Goal: Task Accomplishment & Management: Manage account settings

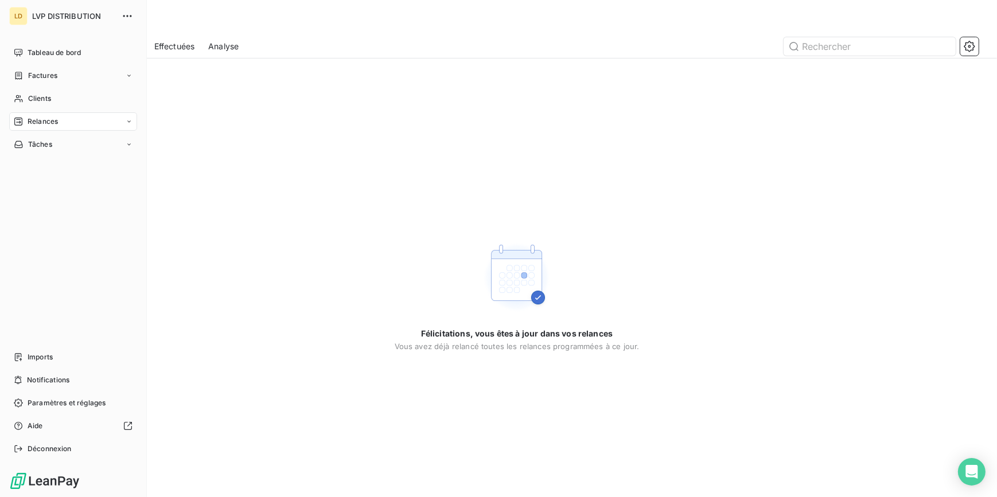
click at [36, 75] on span "Factures" at bounding box center [42, 76] width 29 height 10
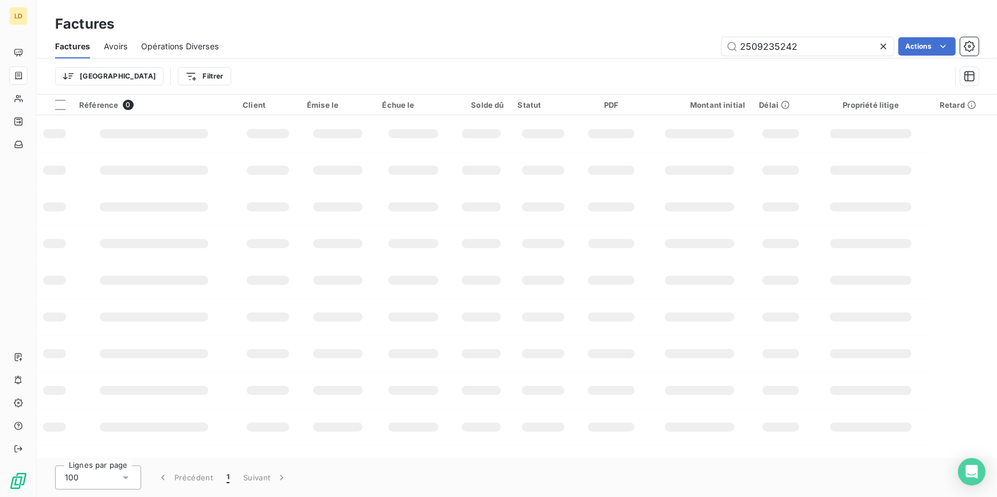
drag, startPoint x: 795, startPoint y: 48, endPoint x: 661, endPoint y: 51, distance: 134.2
click at [682, 49] on div "2509235242 Actions" at bounding box center [605, 46] width 746 height 18
drag, startPoint x: 823, startPoint y: 43, endPoint x: 712, endPoint y: 49, distance: 112.0
click at [712, 49] on div "F2509237288 Actions" at bounding box center [605, 46] width 746 height 18
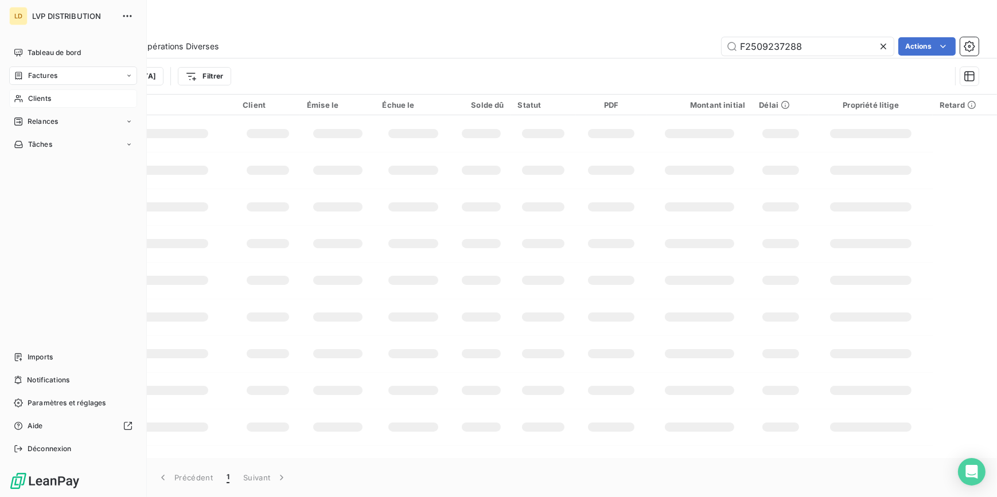
type input "F2509237288"
click at [36, 95] on span "Clients" at bounding box center [39, 98] width 23 height 10
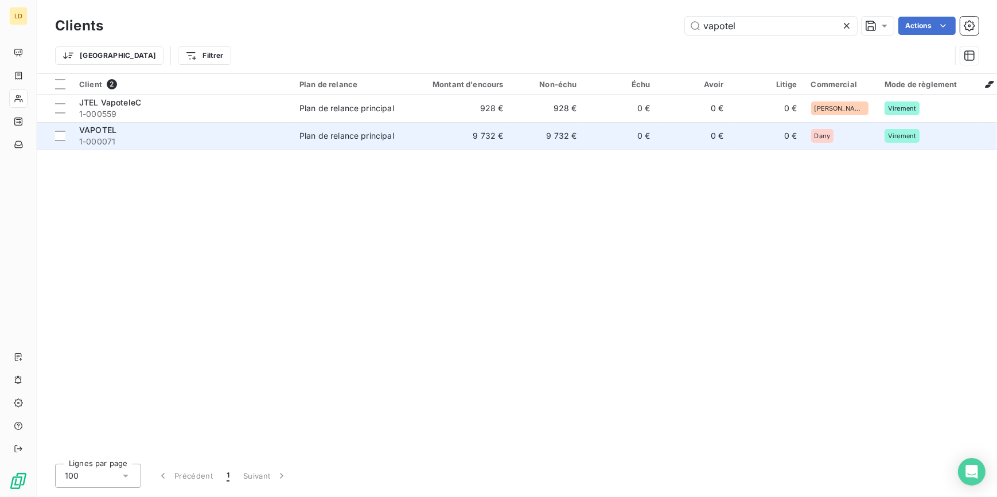
type input "vapotel"
click at [300, 134] on div "Plan de relance principal" at bounding box center [346, 135] width 95 height 11
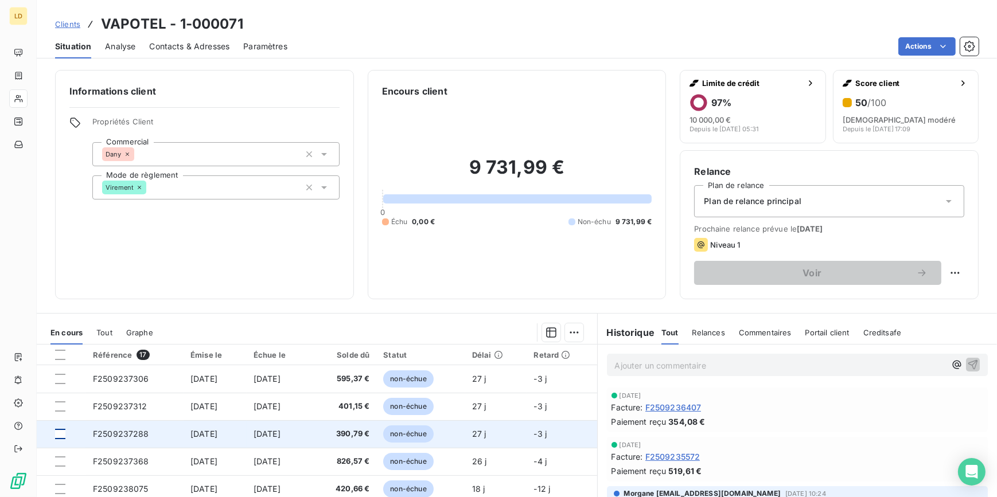
click at [60, 432] on div at bounding box center [60, 434] width 10 height 10
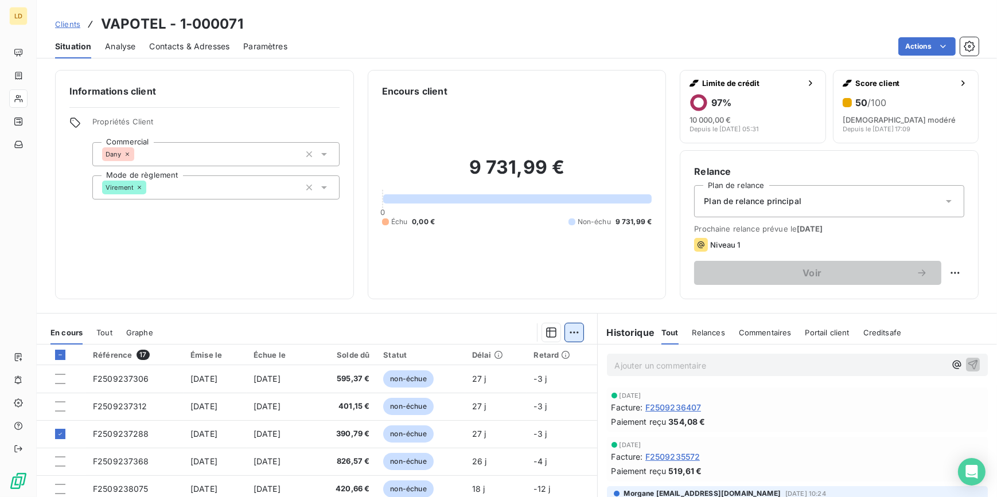
click at [565, 333] on html "LD Clients VAPOTEL - 1-000071 Situation Analyse Contacts & Adresses Paramètres …" at bounding box center [498, 248] width 997 height 497
click at [527, 370] on div "Ajouter une promesse de paiement (1 facture)" at bounding box center [471, 378] width 202 height 18
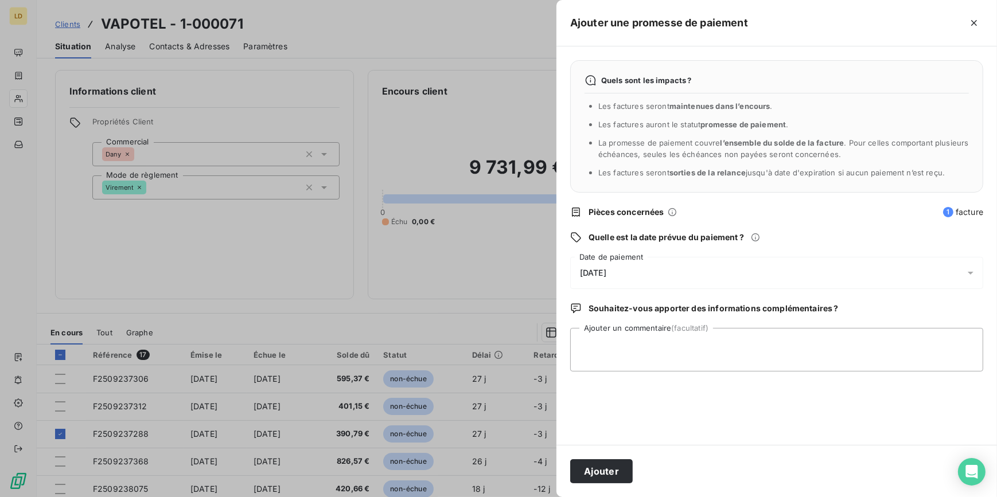
click at [589, 271] on span "[DATE]" at bounding box center [593, 272] width 26 height 9
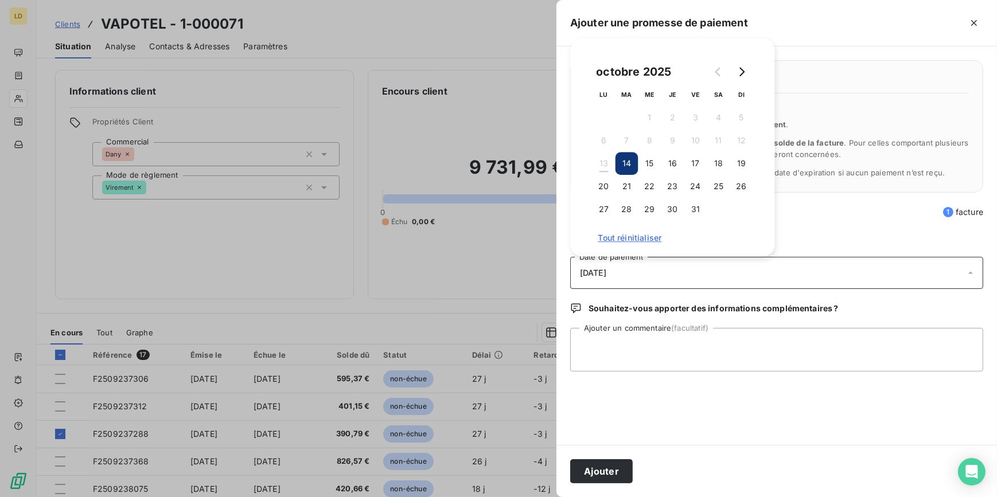
drag, startPoint x: 714, startPoint y: 161, endPoint x: 667, endPoint y: 286, distance: 133.5
click at [713, 162] on button "18" at bounding box center [718, 163] width 23 height 23
click at [617, 380] on div "Quels sont les impacts ? Les factures seront maintenues dans l’encours . Les fa…" at bounding box center [776, 245] width 440 height 398
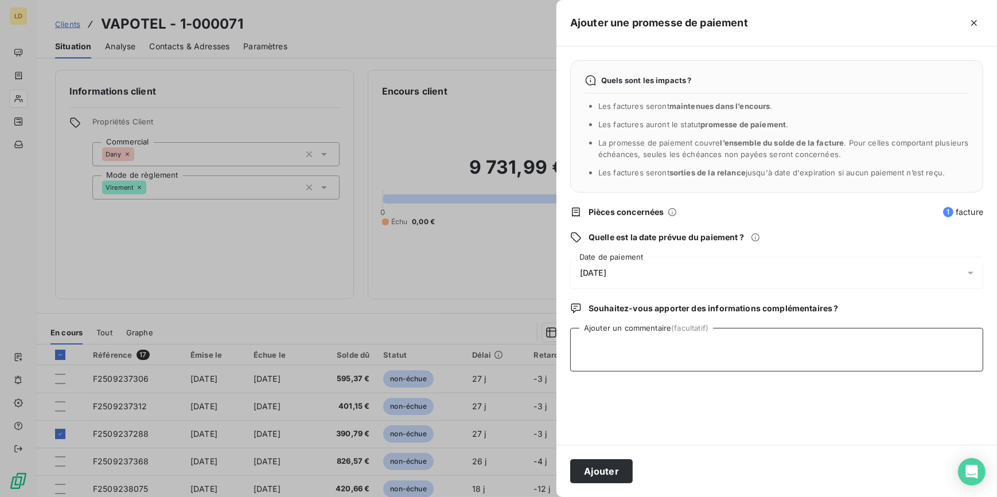
click at [615, 342] on textarea "Ajouter un commentaire (facultatif)" at bounding box center [776, 350] width 413 height 44
type textarea "Avis de virement reçu 13/10"
click at [611, 464] on button "Ajouter" at bounding box center [601, 471] width 62 height 24
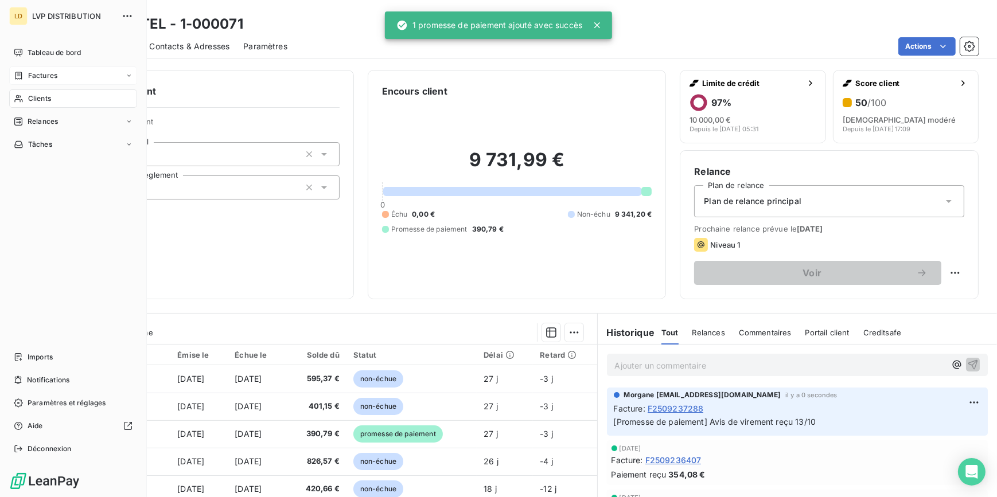
click at [19, 76] on icon at bounding box center [19, 75] width 10 height 9
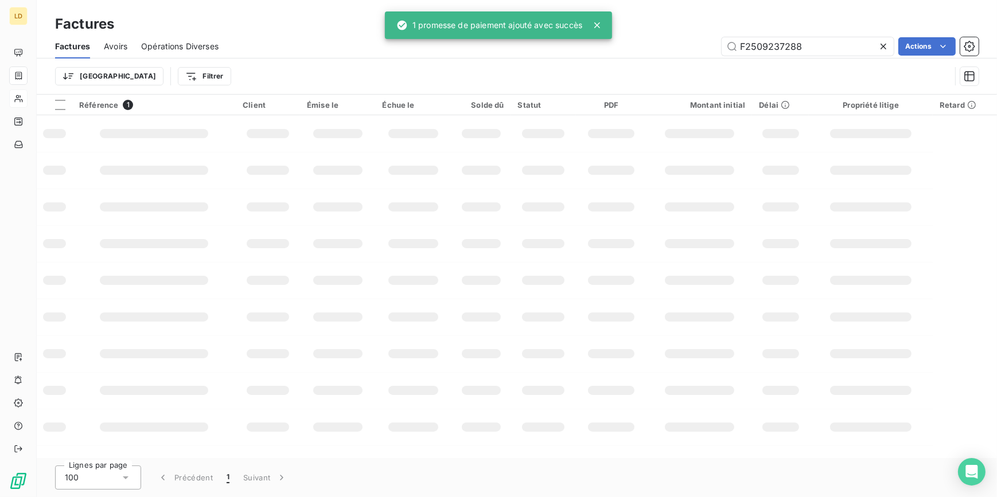
drag, startPoint x: 846, startPoint y: 42, endPoint x: 691, endPoint y: 39, distance: 155.4
click at [700, 37] on div "F2509237288 Actions" at bounding box center [605, 46] width 746 height 18
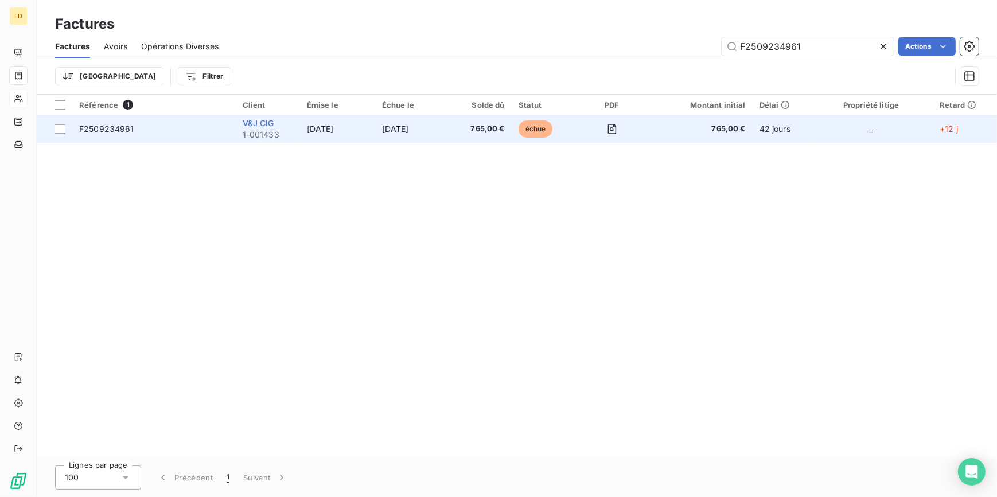
type input "F2509234961"
click at [269, 126] on span "V&J CIG" at bounding box center [259, 123] width 32 height 10
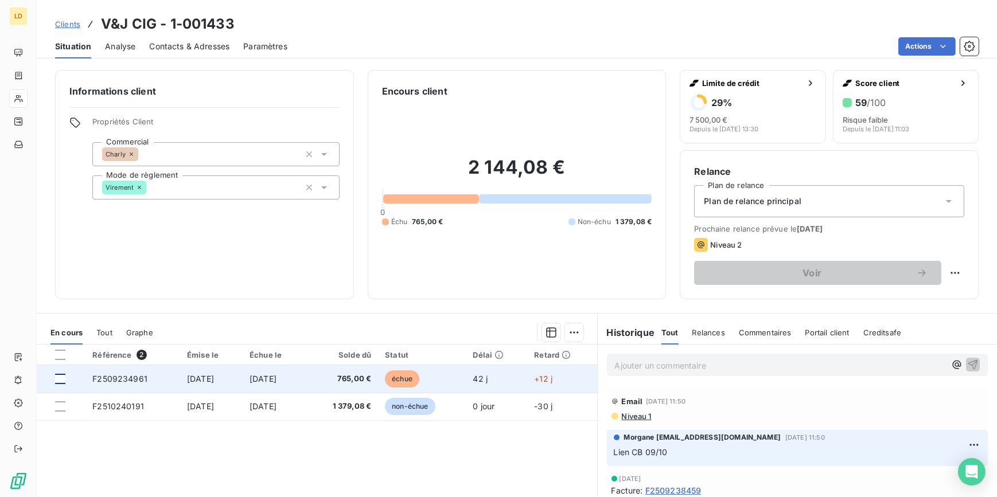
click at [56, 382] on div at bounding box center [60, 379] width 10 height 10
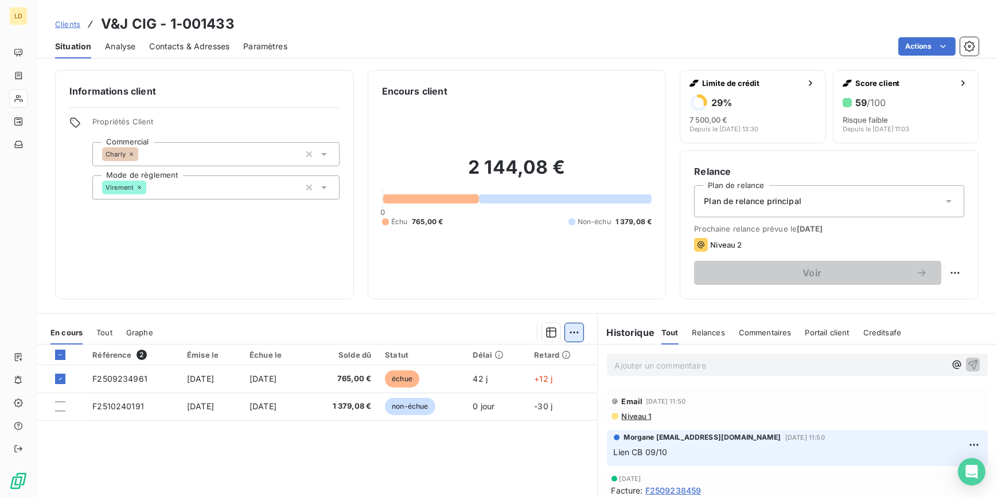
click at [561, 333] on html "LD Clients V&J CIG - 1-001433 Situation Analyse Contacts & Adresses Paramètres …" at bounding box center [498, 248] width 997 height 497
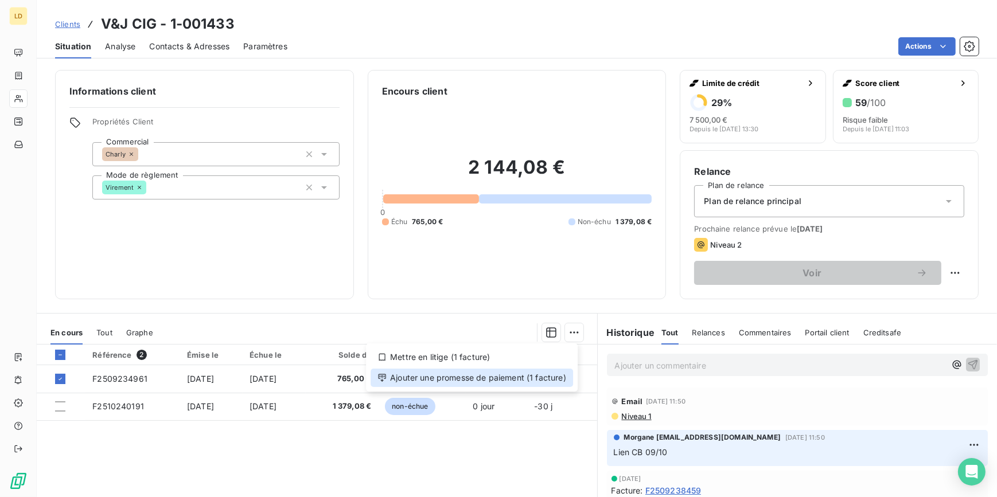
click at [538, 382] on div "Ajouter une promesse de paiement (1 facture)" at bounding box center [471, 378] width 202 height 18
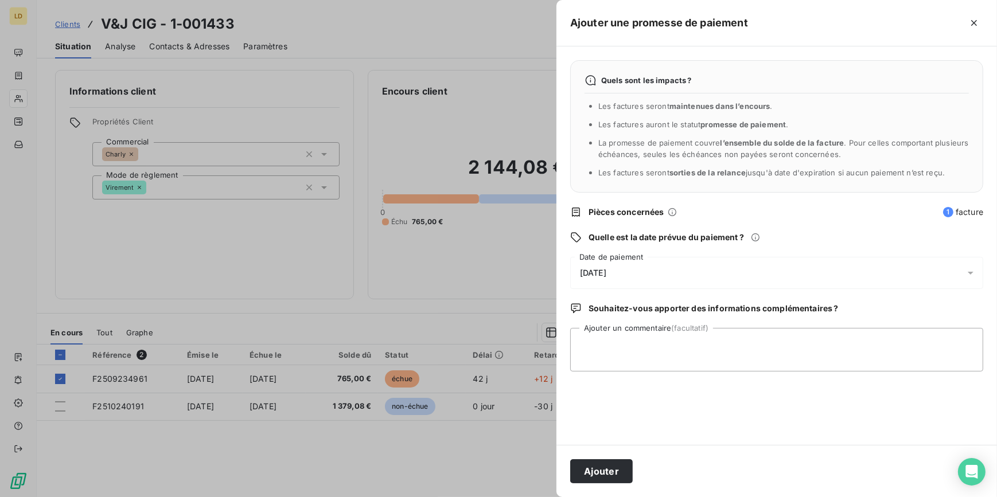
click at [596, 259] on div "[DATE]" at bounding box center [776, 273] width 413 height 32
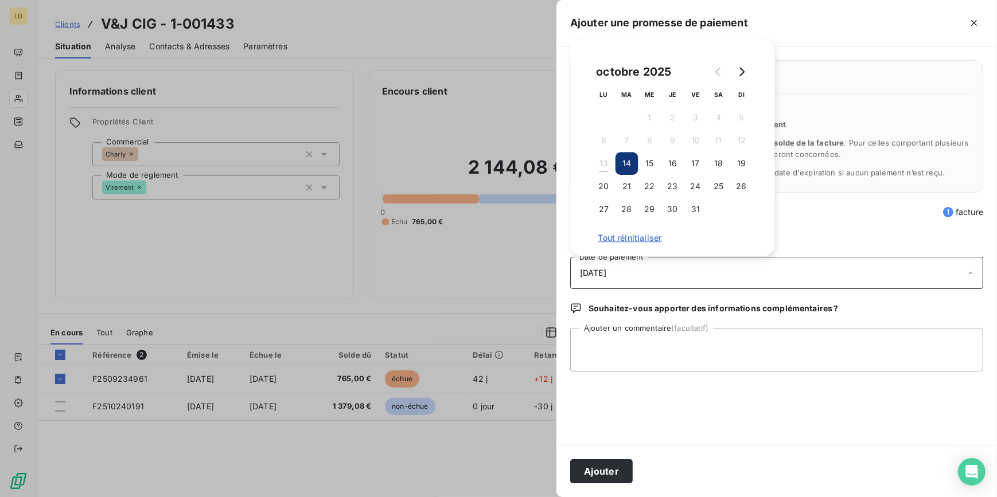
drag, startPoint x: 709, startPoint y: 161, endPoint x: 706, endPoint y: 194, distance: 32.8
click at [710, 161] on button "18" at bounding box center [718, 163] width 23 height 23
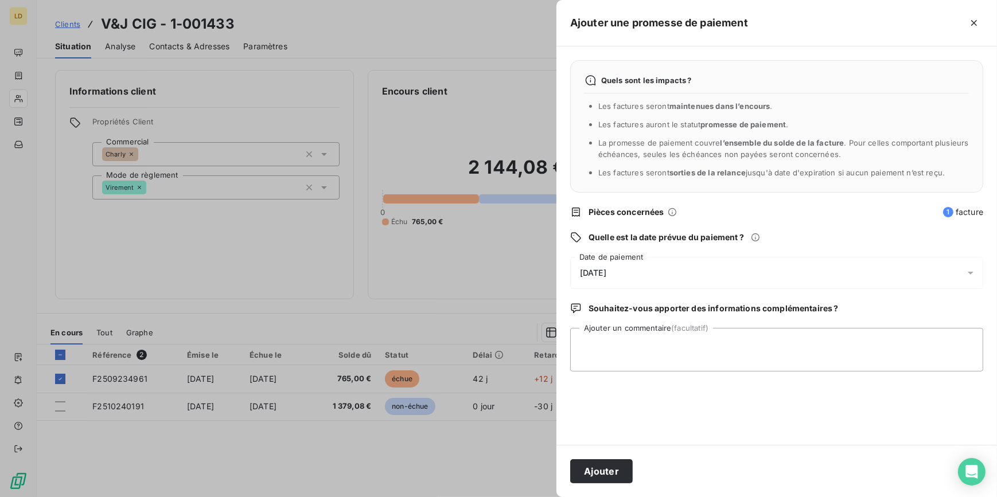
drag, startPoint x: 640, startPoint y: 372, endPoint x: 603, endPoint y: 388, distance: 40.6
click at [640, 372] on div "Quels sont les impacts ? Les factures seront maintenues dans l’encours . Les fa…" at bounding box center [776, 245] width 440 height 398
click at [645, 338] on textarea "Ajouter un commentaire (facultatif)" at bounding box center [776, 350] width 413 height 44
type textarea "Avis de virement reçu 13/10"
click at [573, 476] on button "Ajouter" at bounding box center [601, 471] width 62 height 24
